Goal: Task Accomplishment & Management: Manage account settings

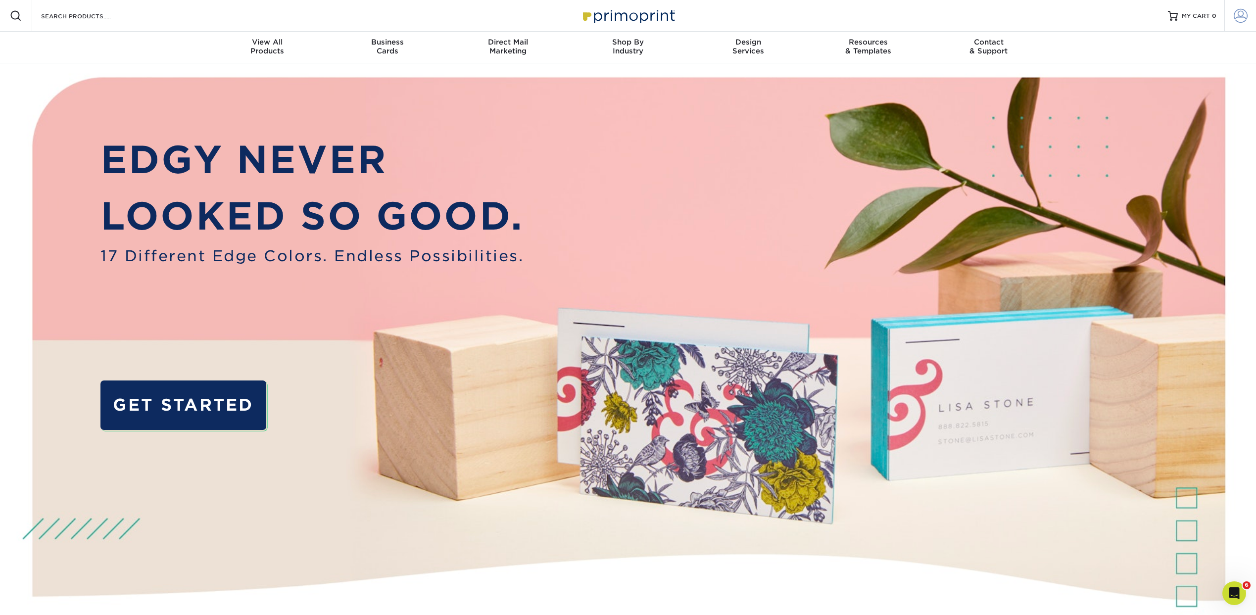
type input "[EMAIL_ADDRESS][DOMAIN_NAME]"
click at [1241, 16] on span at bounding box center [1241, 16] width 14 height 14
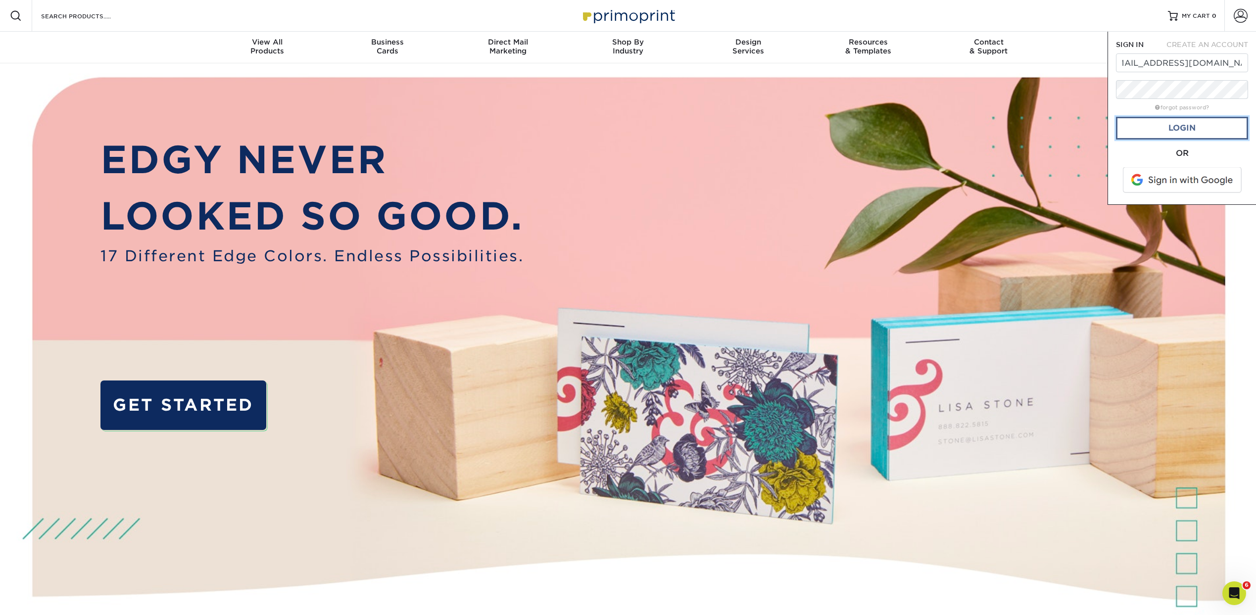
click at [1201, 129] on link "Login" at bounding box center [1182, 128] width 132 height 23
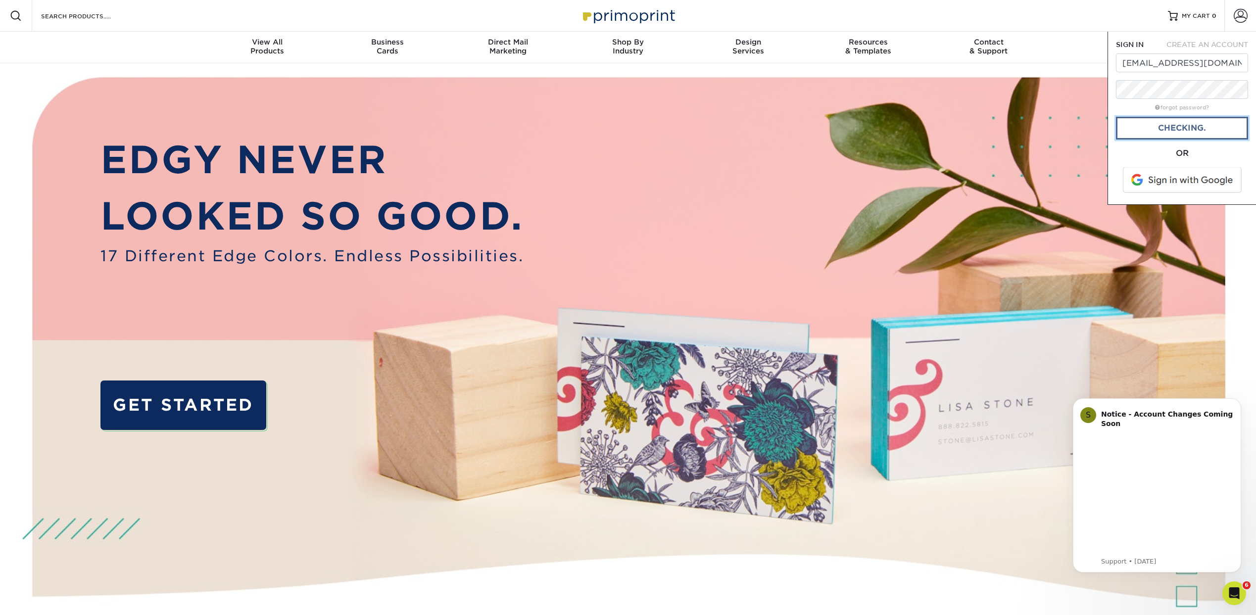
scroll to position [0, 0]
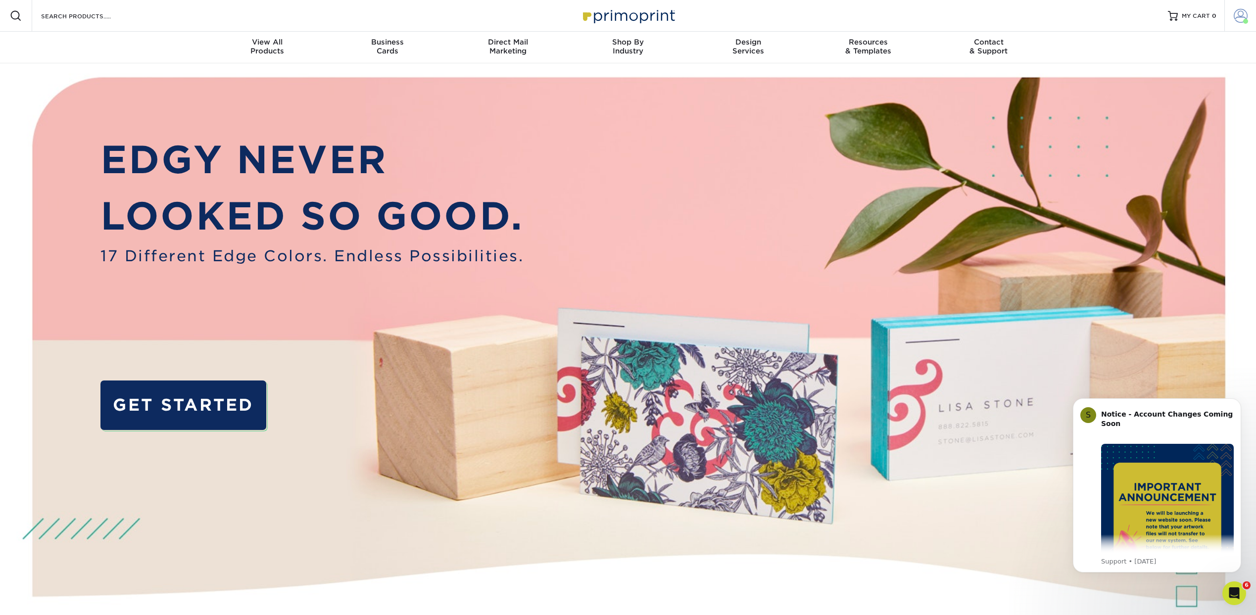
click at [1249, 15] on link "Account" at bounding box center [1241, 16] width 32 height 32
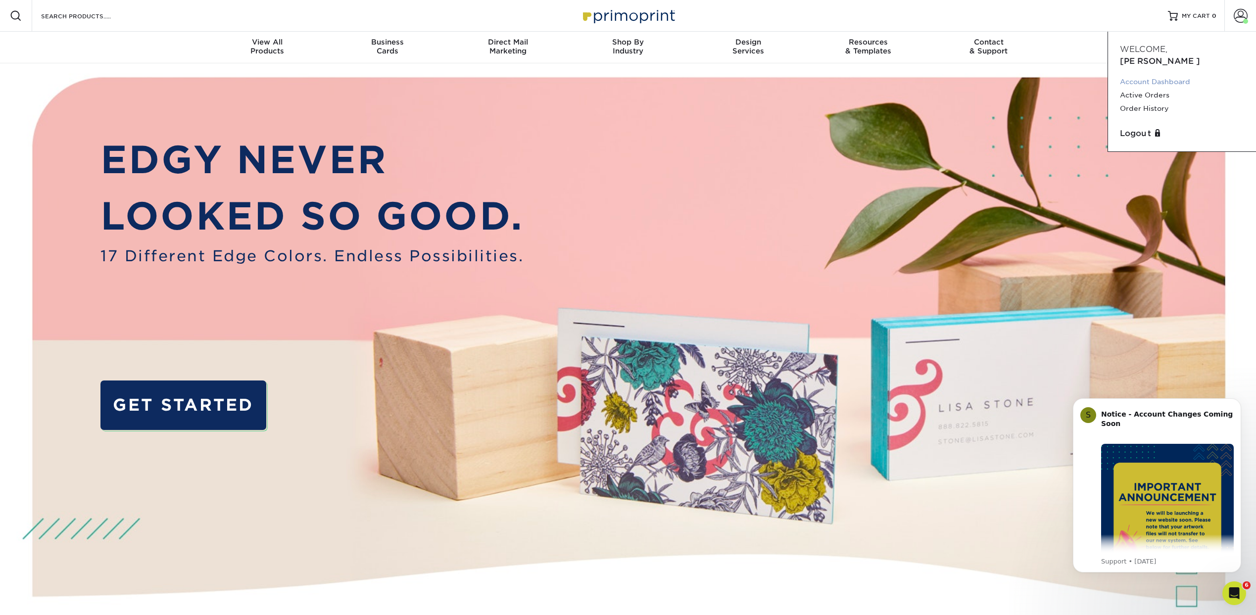
click at [1181, 75] on link "Account Dashboard" at bounding box center [1182, 81] width 124 height 13
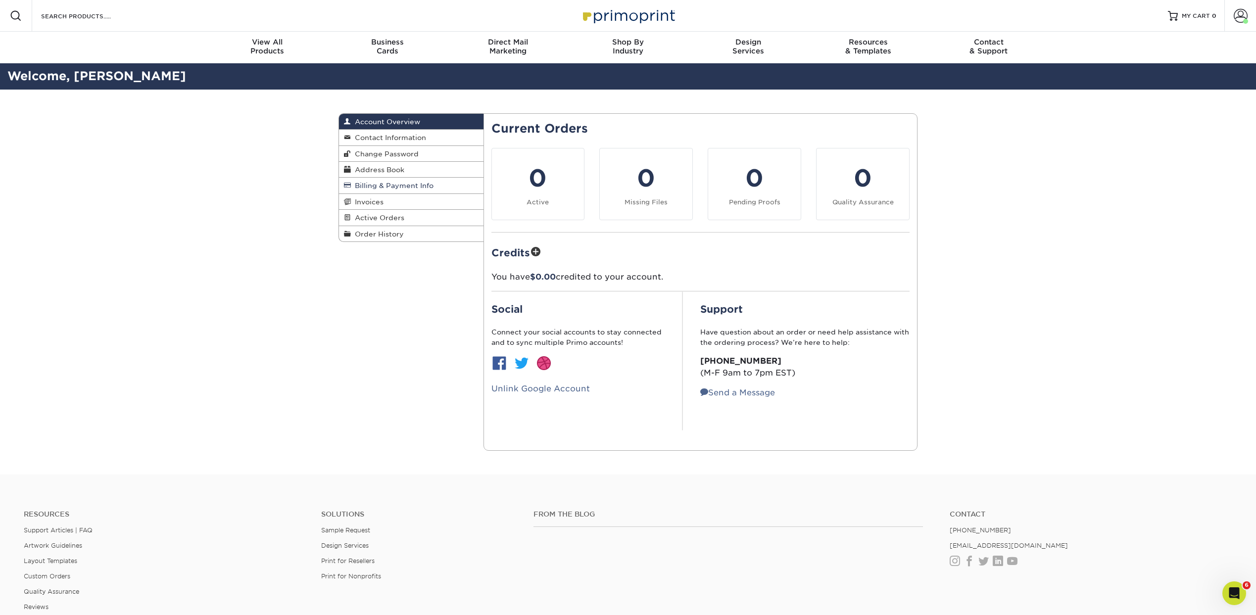
click at [393, 187] on span "Billing & Payment Info" at bounding box center [392, 186] width 83 height 8
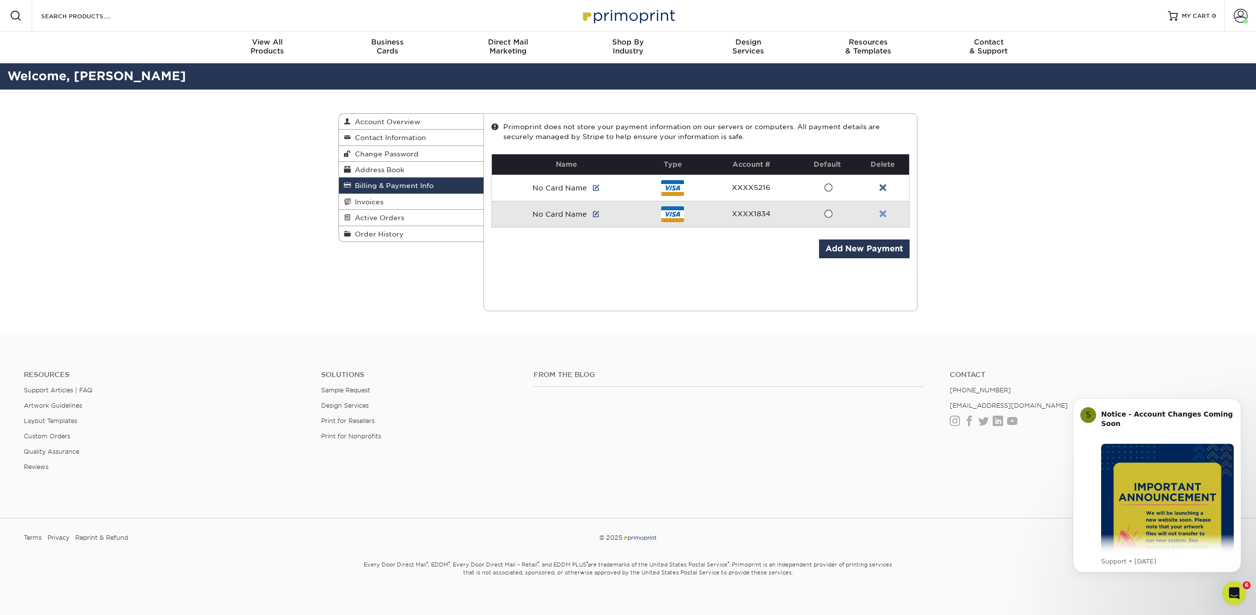
click at [882, 214] on link at bounding box center [883, 214] width 7 height 8
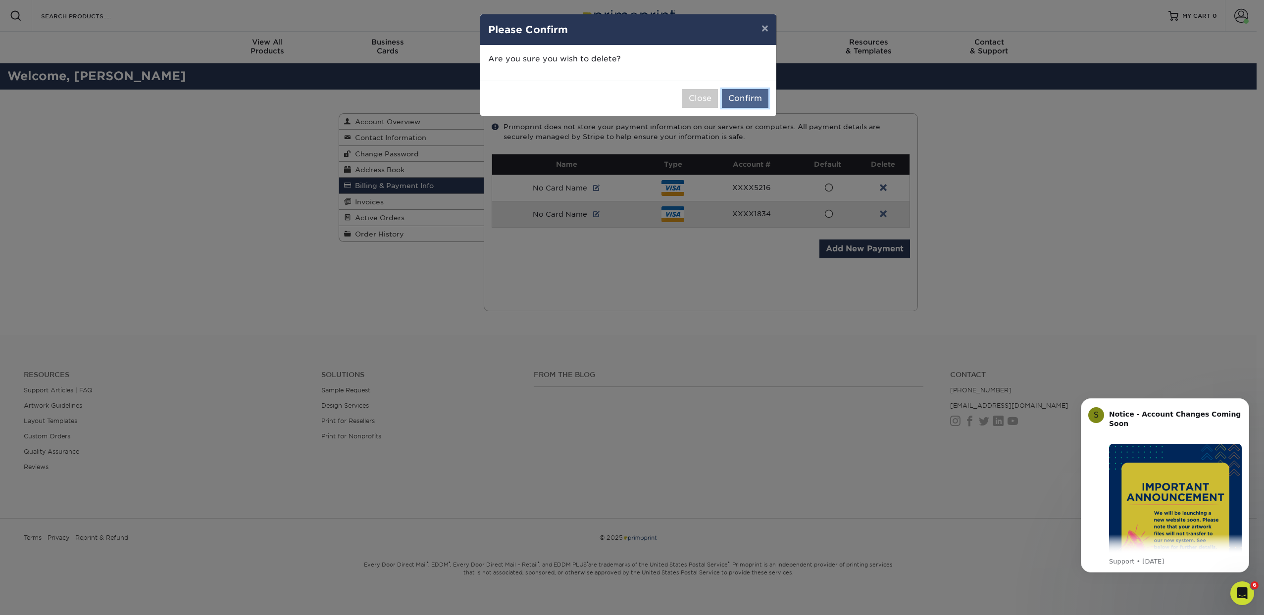
click at [753, 98] on button "Confirm" at bounding box center [745, 98] width 47 height 19
